Goal: Find specific page/section: Find specific page/section

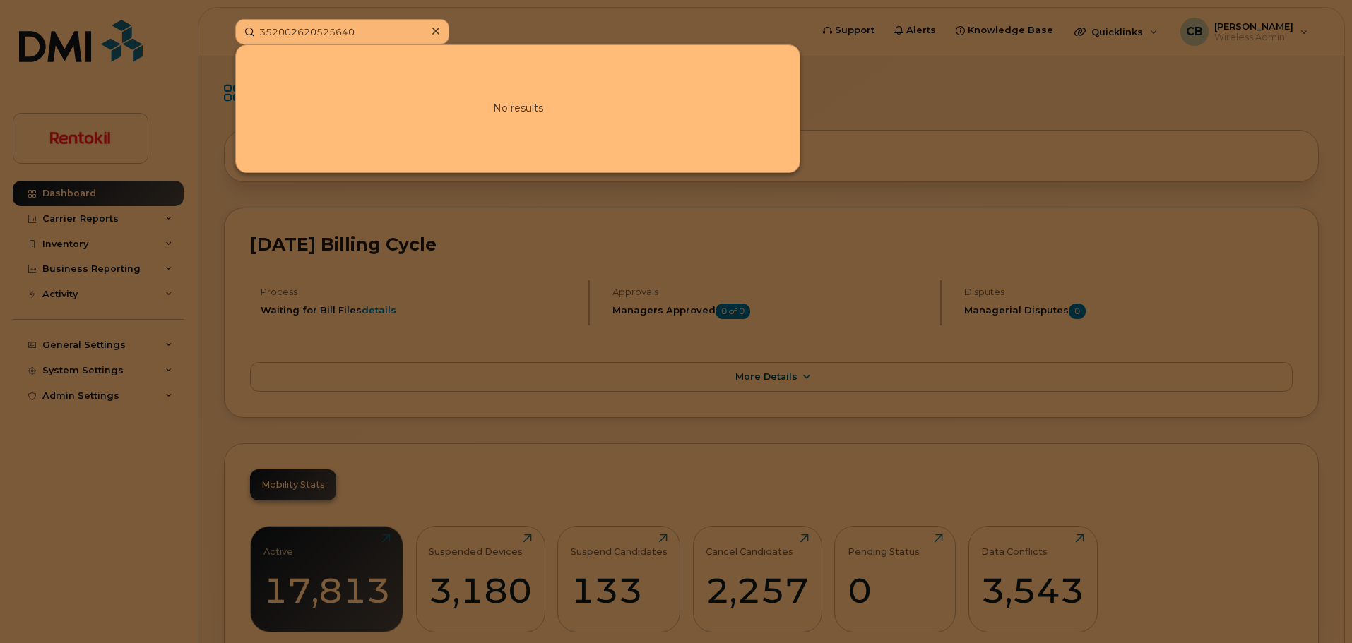
click at [224, 35] on div "352002620525640 No results" at bounding box center [518, 31] width 589 height 25
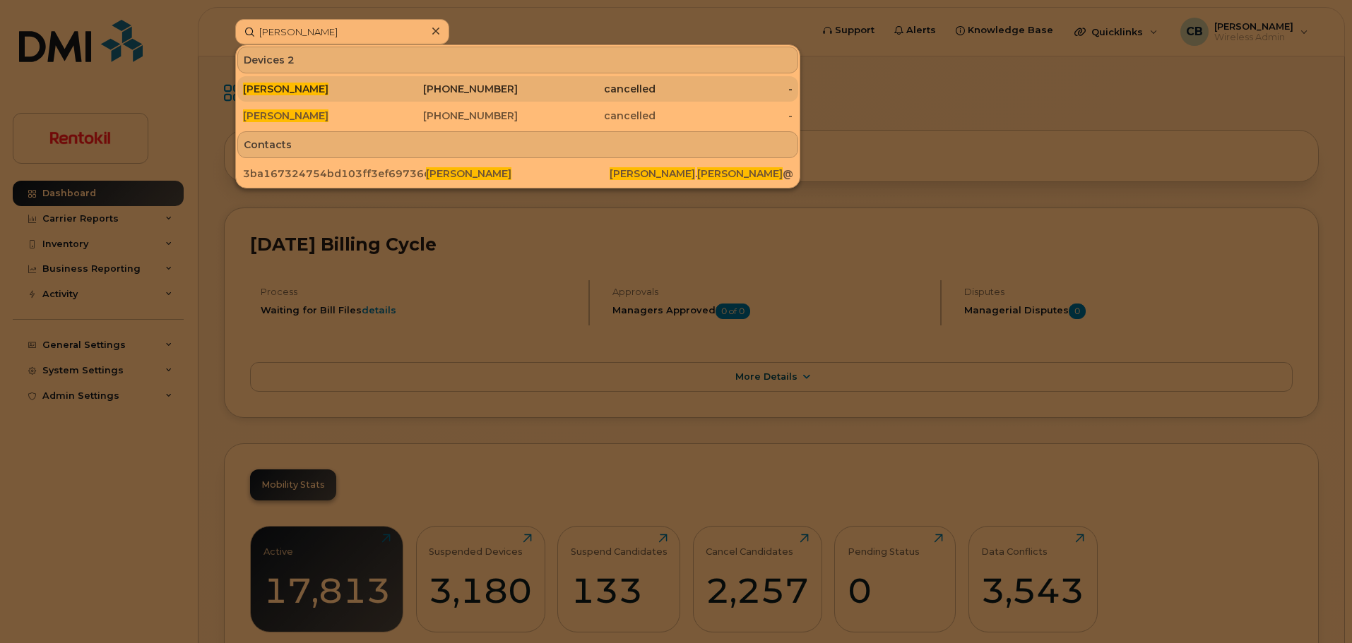
type input "[PERSON_NAME]"
click at [314, 88] on span "[PERSON_NAME]" at bounding box center [285, 89] width 85 height 13
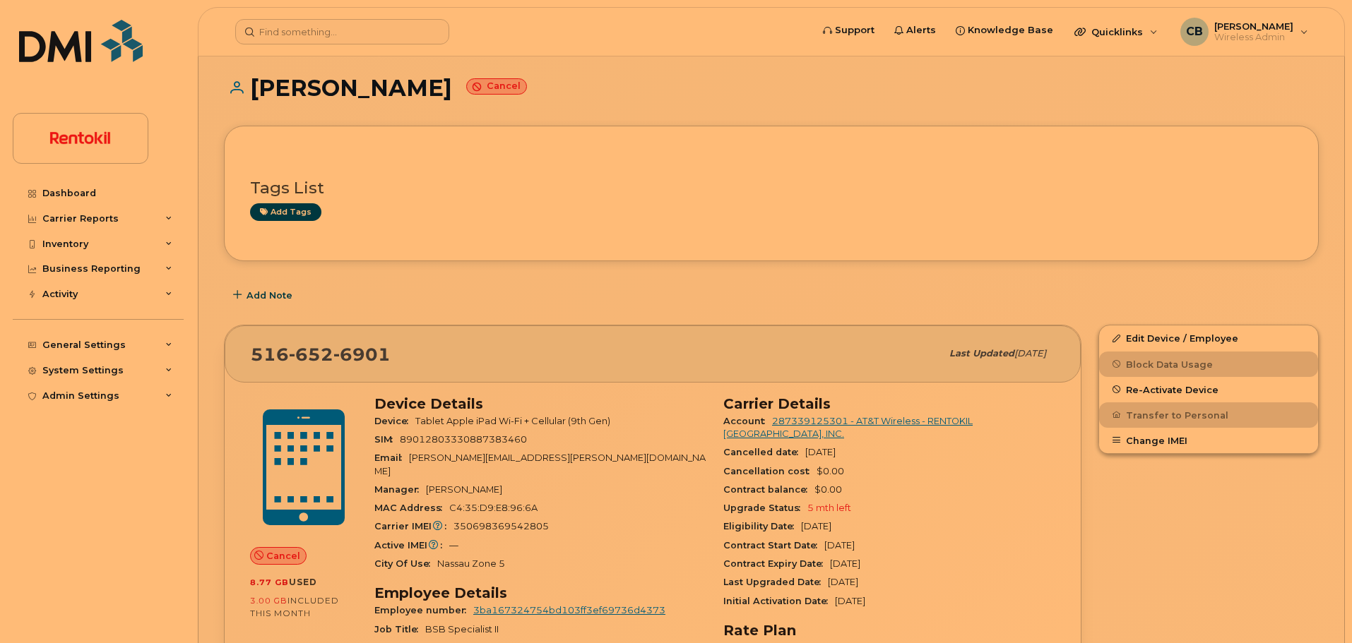
scroll to position [14, 0]
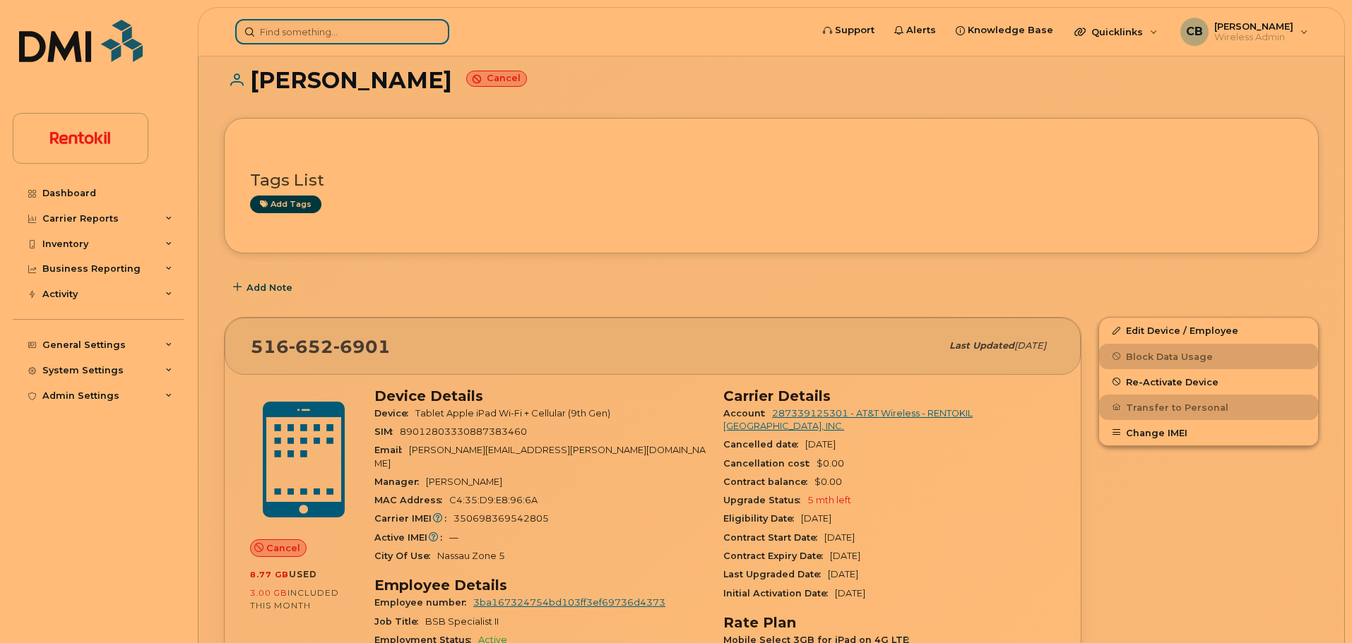
click at [318, 36] on input at bounding box center [342, 31] width 214 height 25
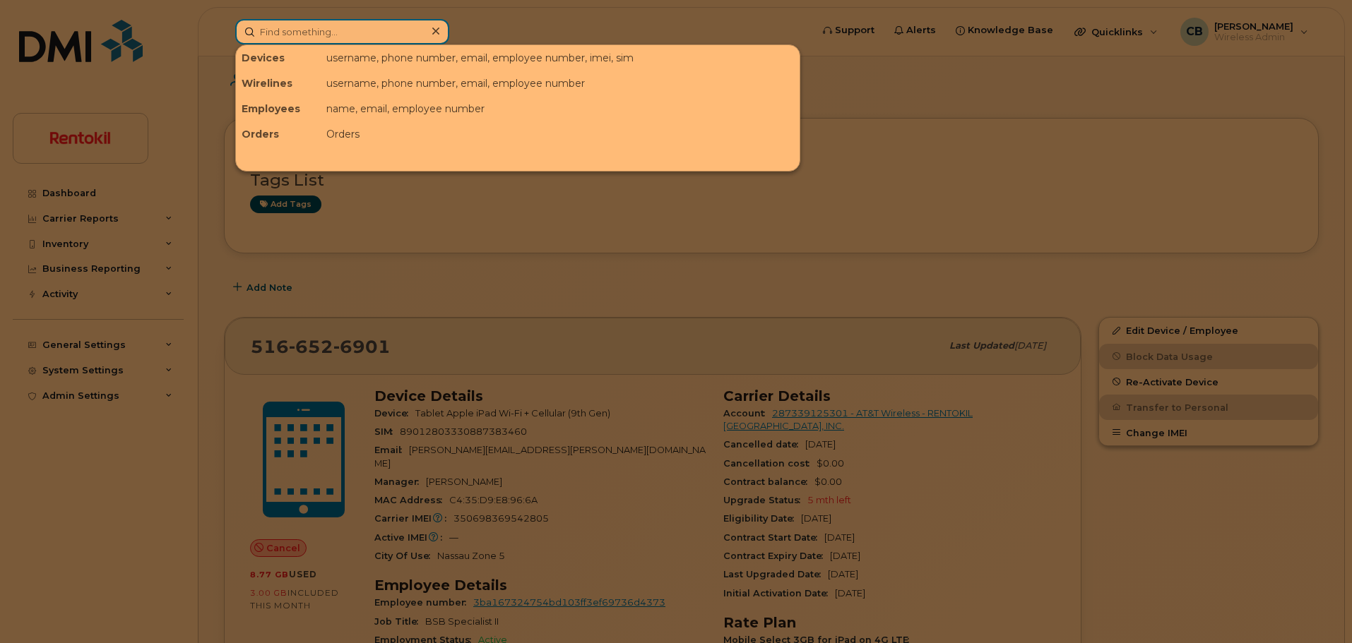
paste input "[PERSON_NAME]"
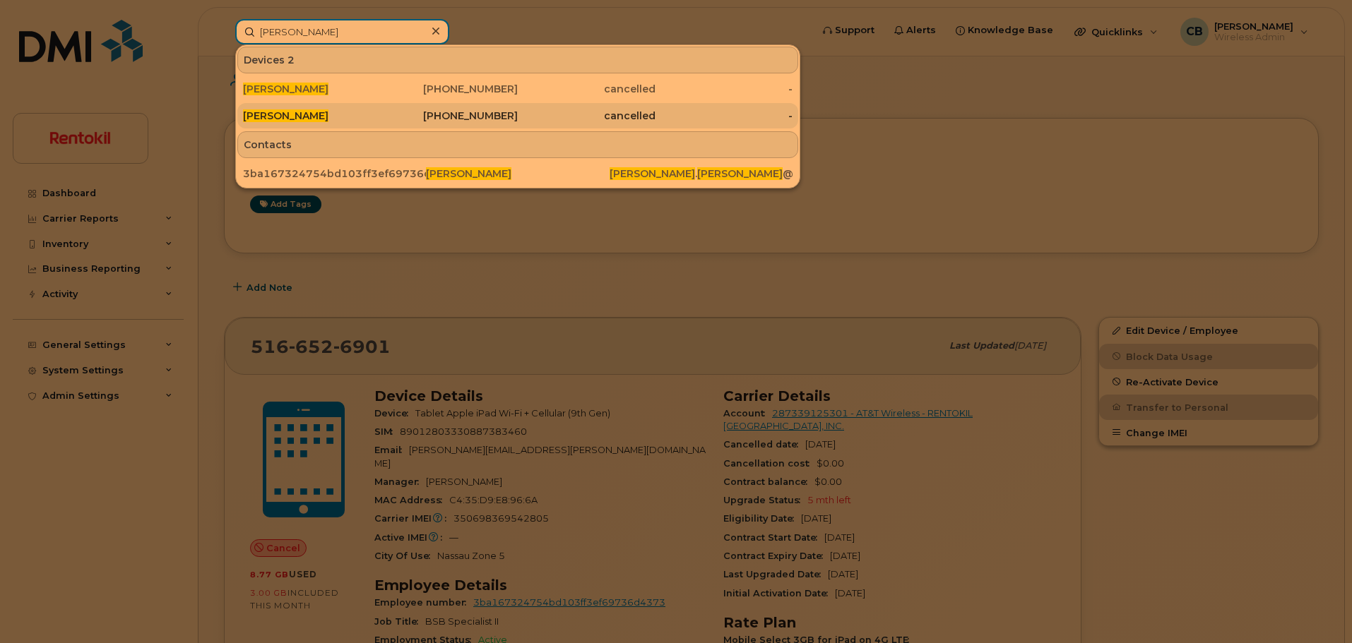
type input "[PERSON_NAME]"
click at [475, 120] on div "[PHONE_NUMBER]" at bounding box center [450, 116] width 138 height 14
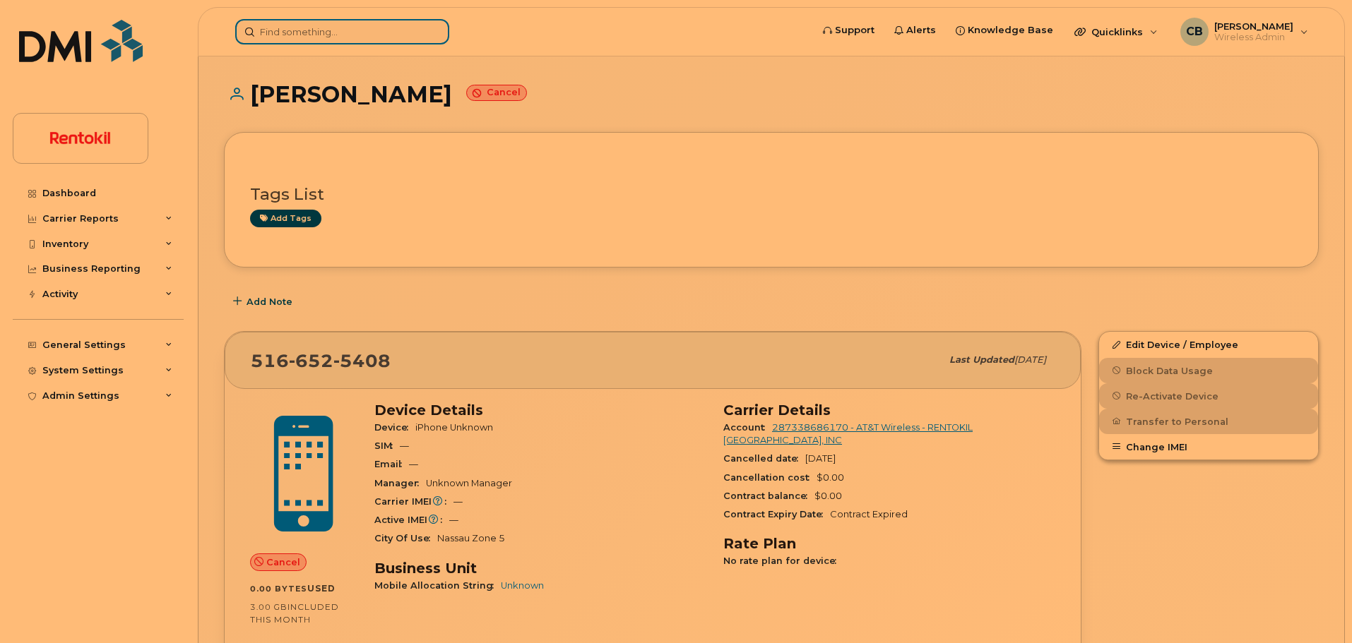
click at [323, 37] on input at bounding box center [342, 31] width 214 height 25
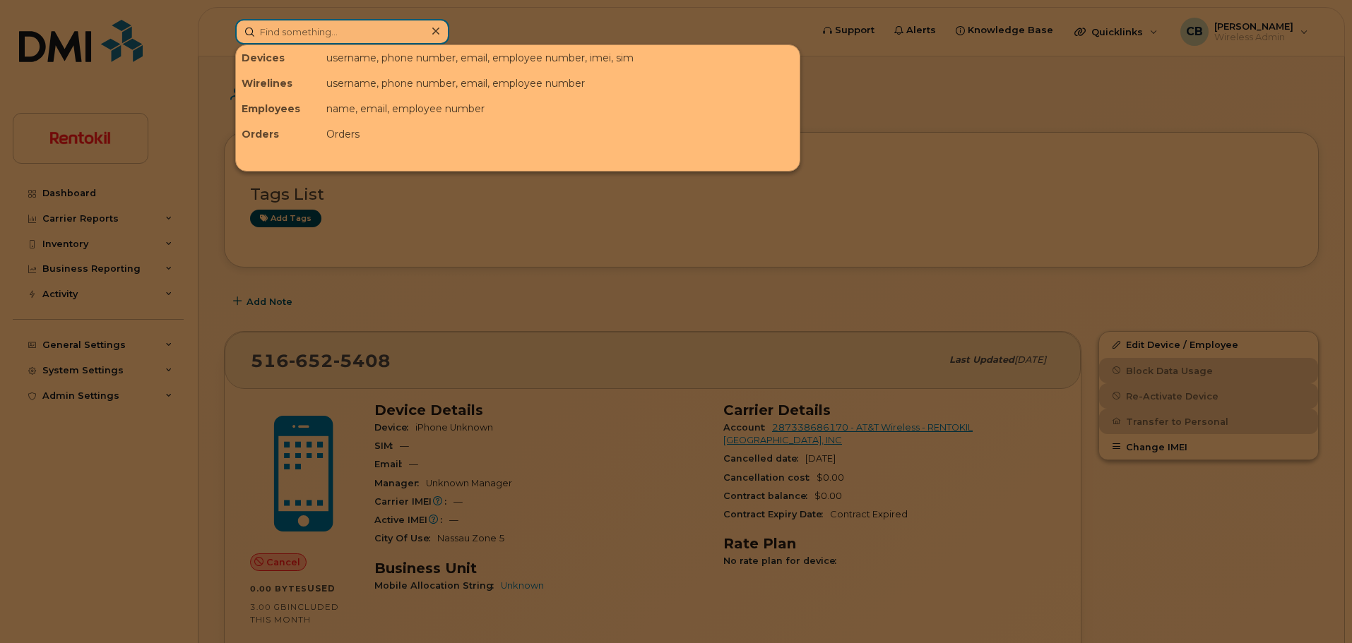
paste input "7273138227"
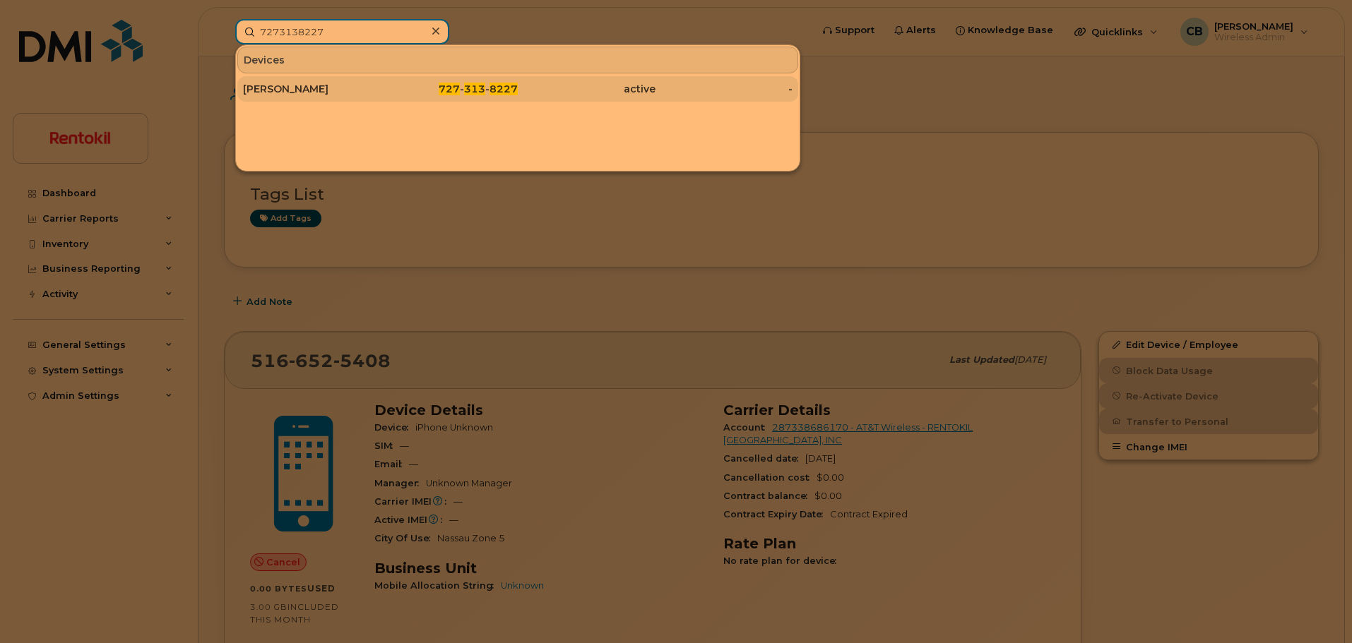
type input "7273138227"
click at [318, 94] on div "[PERSON_NAME]" at bounding box center [312, 89] width 138 height 14
